Goal: Task Accomplishment & Management: Manage account settings

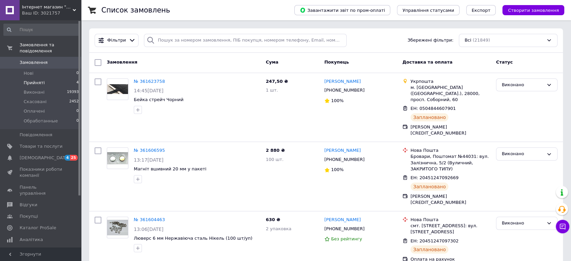
click at [58, 78] on li "Прийняті 4" at bounding box center [41, 82] width 83 height 9
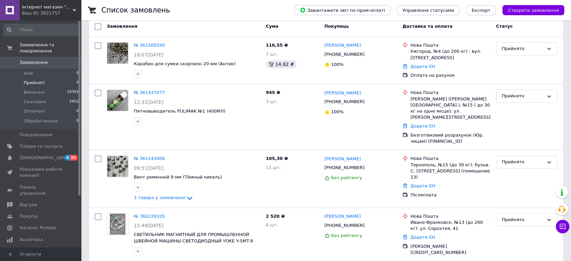
scroll to position [61, 0]
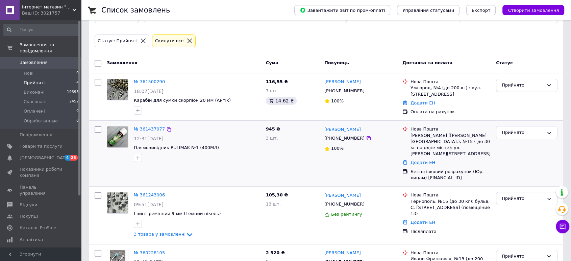
scroll to position [61, 0]
